Goal: Navigation & Orientation: Go to known website

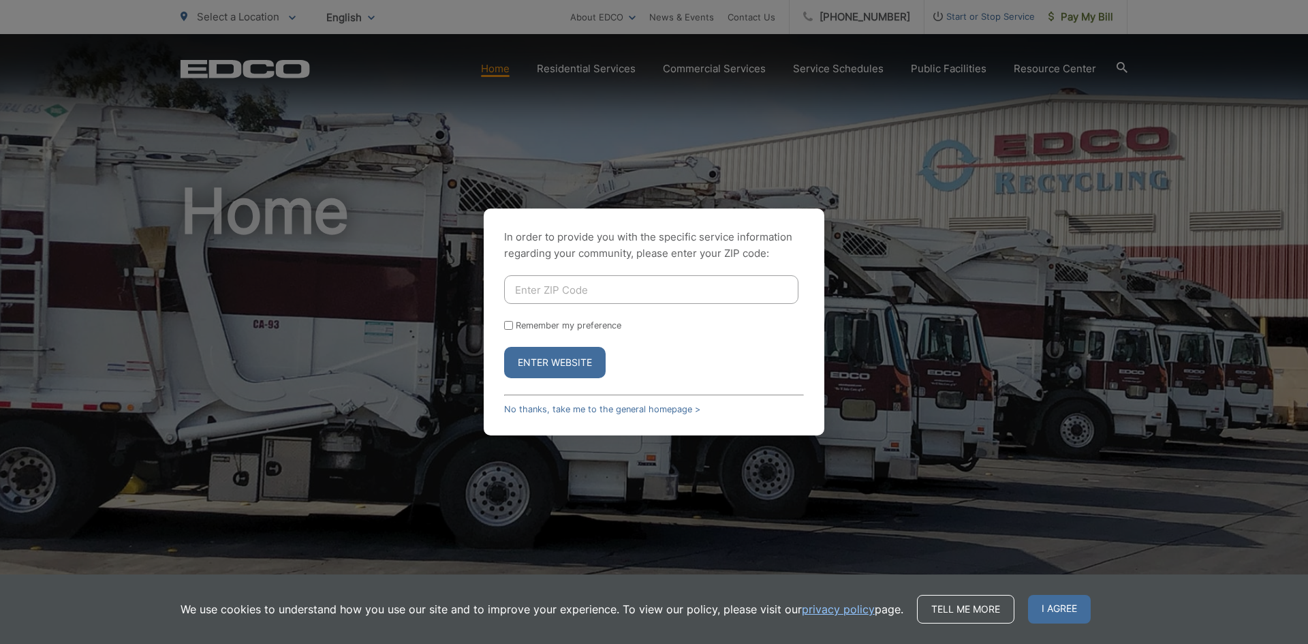
click at [554, 293] on input "Enter ZIP Code" at bounding box center [651, 289] width 294 height 29
type input "92007"
click at [504, 347] on button "Enter Website" at bounding box center [554, 362] width 101 height 31
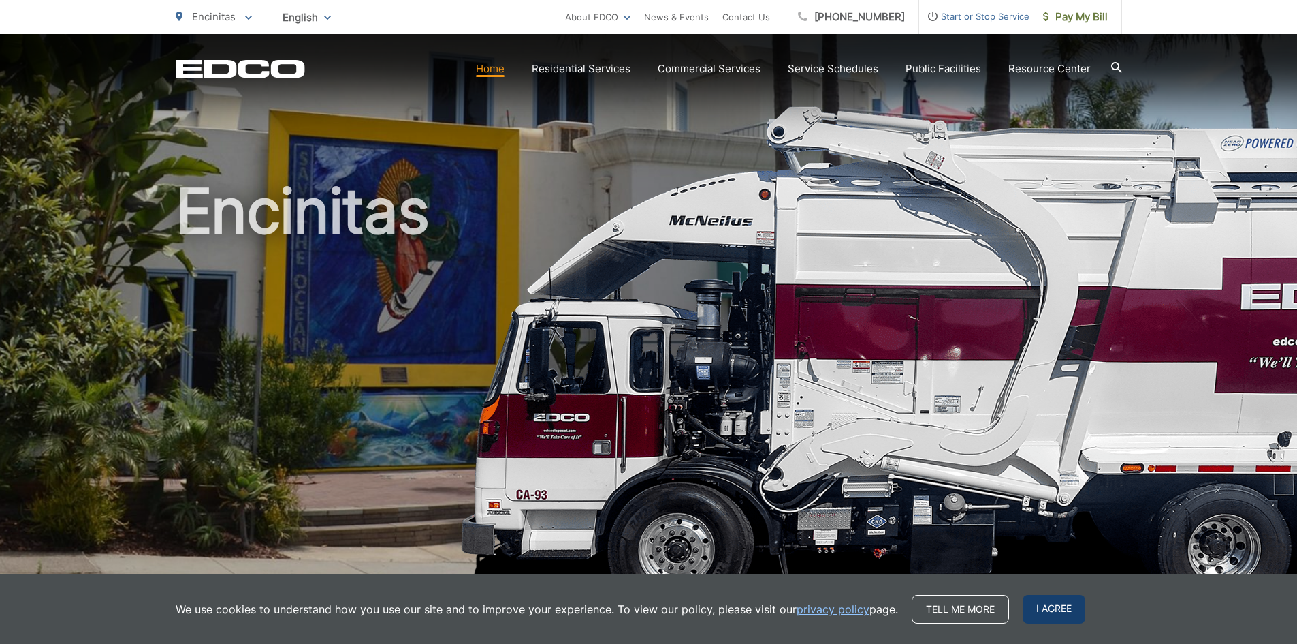
click at [1039, 605] on span "I agree" at bounding box center [1054, 609] width 63 height 29
